Goal: Browse casually

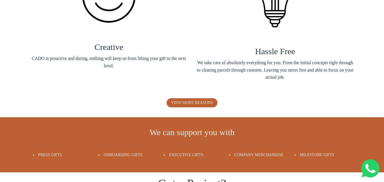
scroll to position [1048, 0]
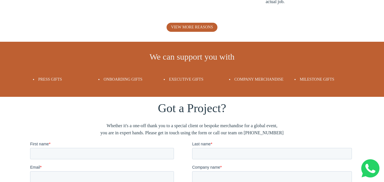
click at [50, 80] on span "Press Gifts" at bounding box center [50, 79] width 24 height 4
click at [62, 78] on span "Press Gifts" at bounding box center [50, 79] width 24 height 4
click at [49, 79] on span "Press Gifts" at bounding box center [50, 79] width 24 height 4
click at [43, 79] on span "Press Gifts" at bounding box center [50, 79] width 24 height 4
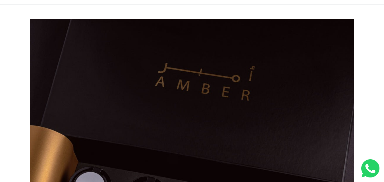
scroll to position [0, 0]
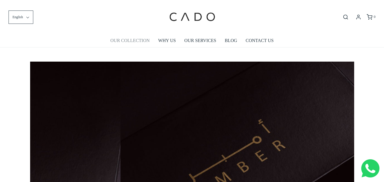
click at [123, 39] on link "OUR COLLECTION" at bounding box center [129, 40] width 39 height 13
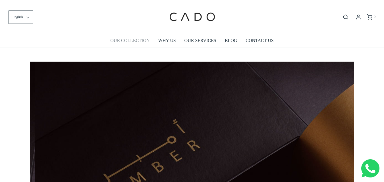
scroll to position [0, 324]
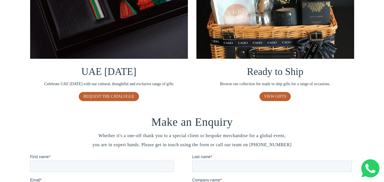
scroll to position [379, 0]
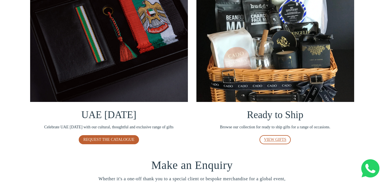
click at [280, 138] on span "VIEW GIFTS" at bounding box center [275, 140] width 22 height 4
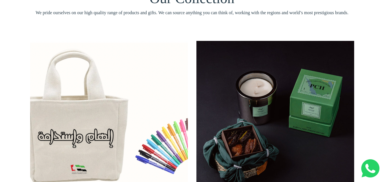
scroll to position [0, 0]
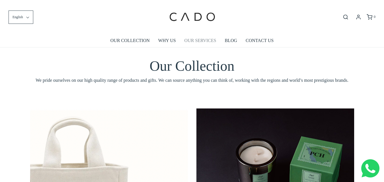
click at [195, 41] on link "OUR SERVICES" at bounding box center [200, 40] width 32 height 13
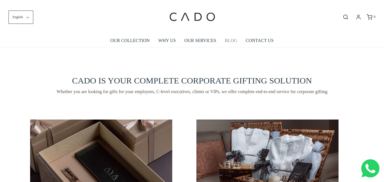
click at [227, 41] on link "BLOG" at bounding box center [231, 40] width 13 height 13
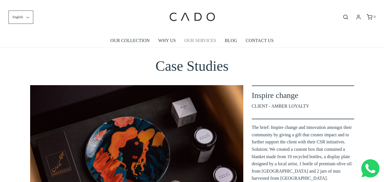
click at [201, 40] on link "OUR SERVICES" at bounding box center [200, 40] width 32 height 13
